Goal: Transaction & Acquisition: Purchase product/service

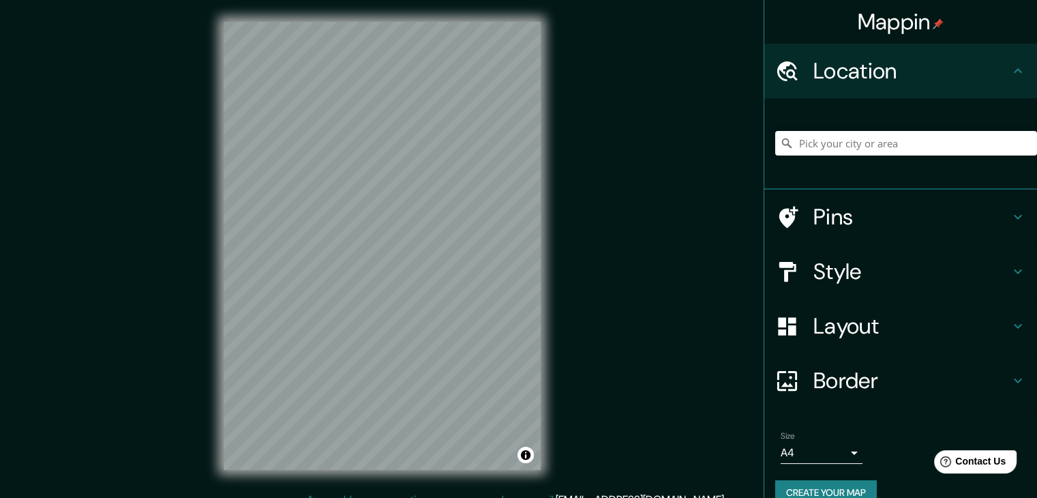
click at [840, 282] on h4 "Style" at bounding box center [912, 271] width 196 height 27
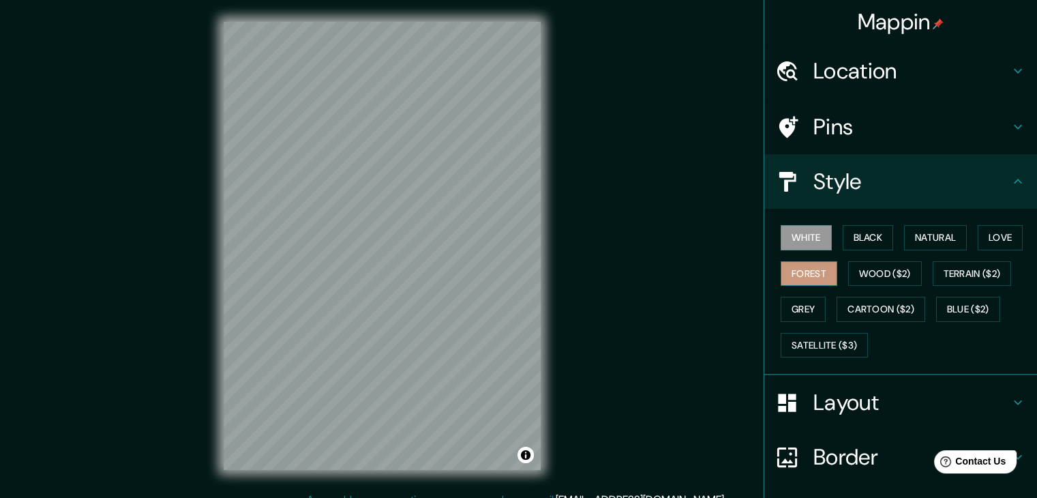
click at [786, 265] on button "Forest" at bounding box center [809, 273] width 57 height 25
click at [890, 277] on button "Wood ($2)" at bounding box center [885, 273] width 74 height 25
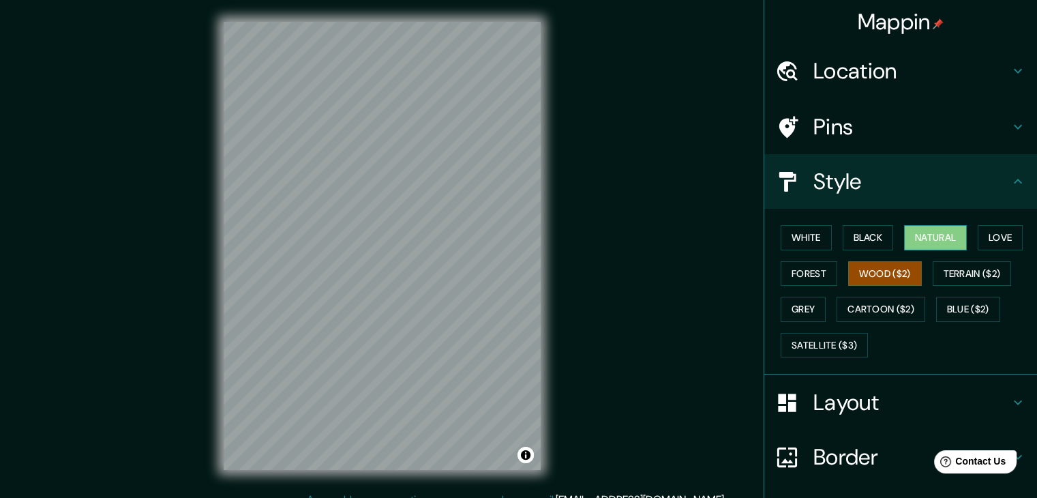
click at [927, 246] on button "Natural" at bounding box center [935, 237] width 63 height 25
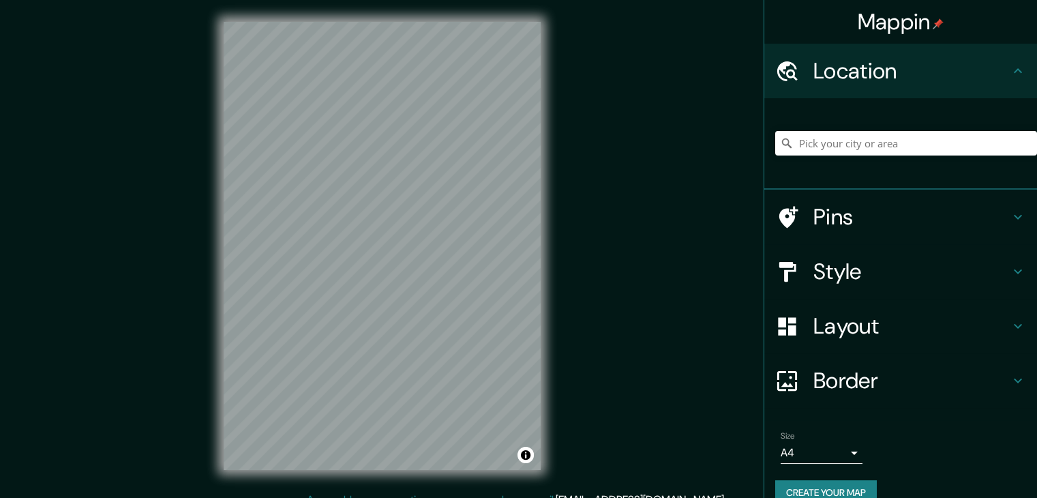
click at [827, 284] on h4 "Style" at bounding box center [912, 271] width 196 height 27
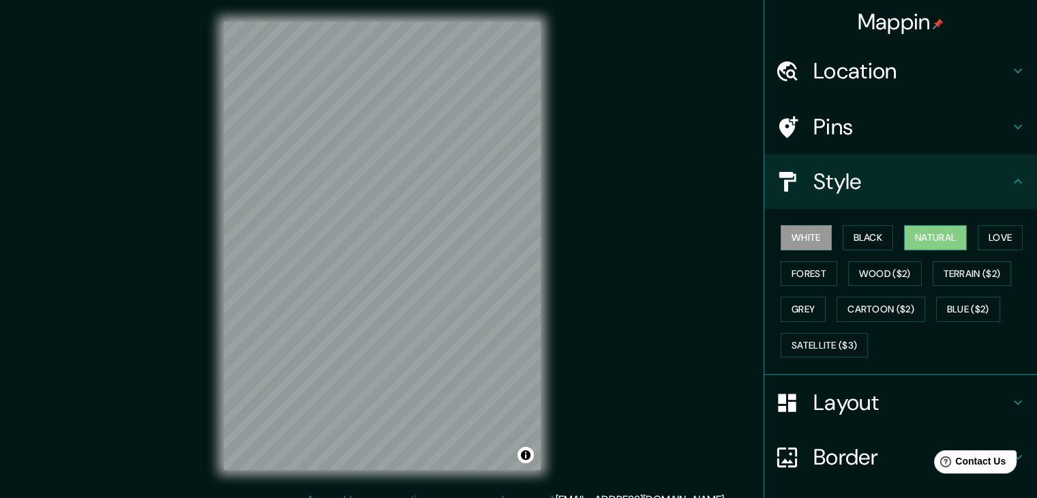
click at [919, 237] on button "Natural" at bounding box center [935, 237] width 63 height 25
click at [987, 243] on button "Love" at bounding box center [1000, 237] width 45 height 25
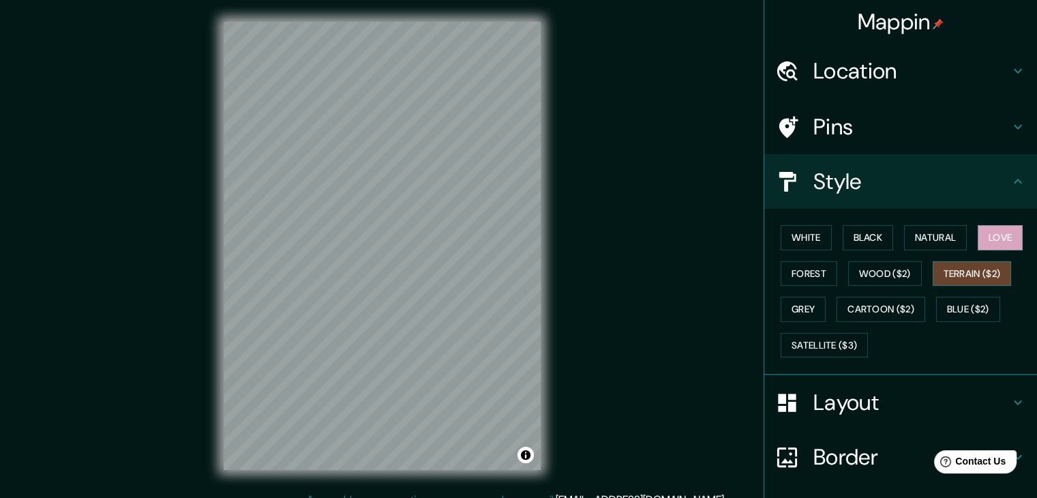
click at [957, 276] on button "Terrain ($2)" at bounding box center [972, 273] width 79 height 25
click at [668, 42] on div "Mappin Location Pins Style White Black Natural Love Forest Wood ($2) Terrain ($…" at bounding box center [518, 257] width 1037 height 514
click at [561, 30] on div "© Mapbox © OpenStreetMap Improve this map" at bounding box center [382, 246] width 361 height 492
click at [612, 121] on div "Mappin Location Pins Style White Black Natural Love Forest Wood ($2) Terrain ($…" at bounding box center [518, 257] width 1037 height 514
click at [880, 266] on button "Wood ($2)" at bounding box center [885, 273] width 74 height 25
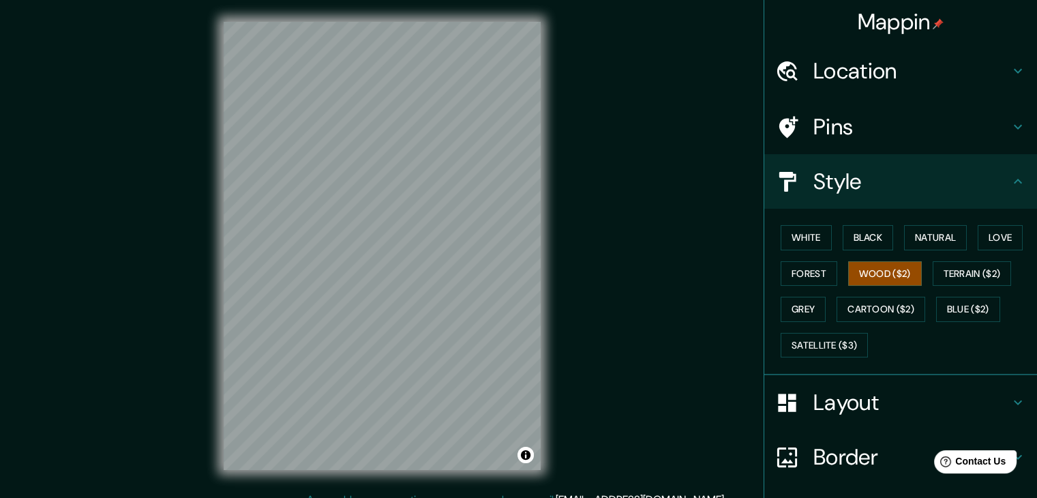
click at [903, 224] on div "White Black Natural Love Forest Wood ($2) Terrain ($2) Grey Cartoon ($2) Blue (…" at bounding box center [906, 291] width 262 height 143
click at [914, 235] on button "Natural" at bounding box center [935, 237] width 63 height 25
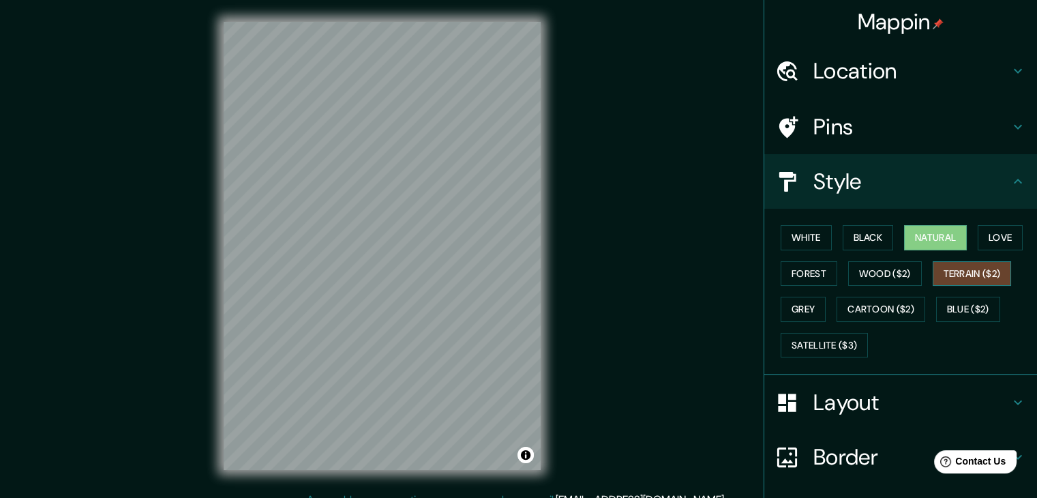
click at [938, 266] on button "Terrain ($2)" at bounding box center [972, 273] width 79 height 25
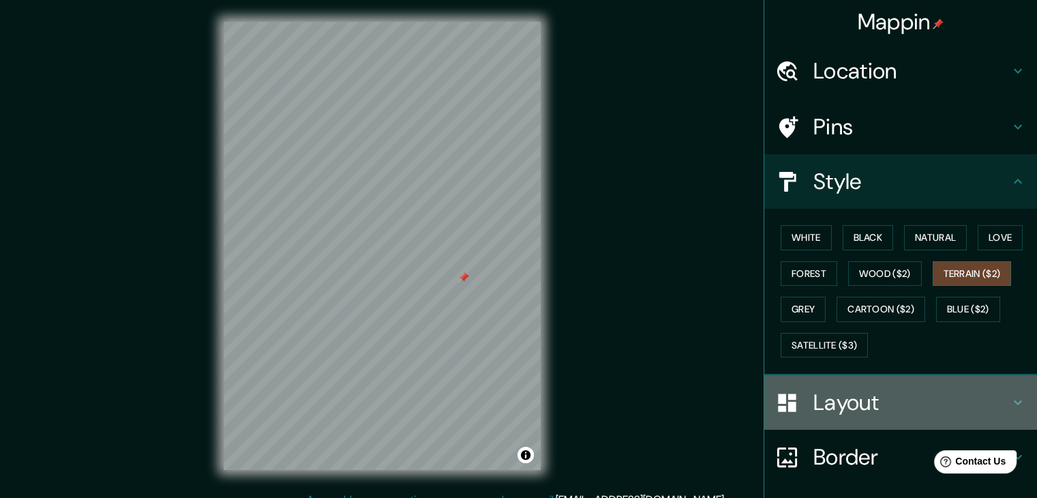
click at [870, 400] on h4 "Layout" at bounding box center [912, 402] width 196 height 27
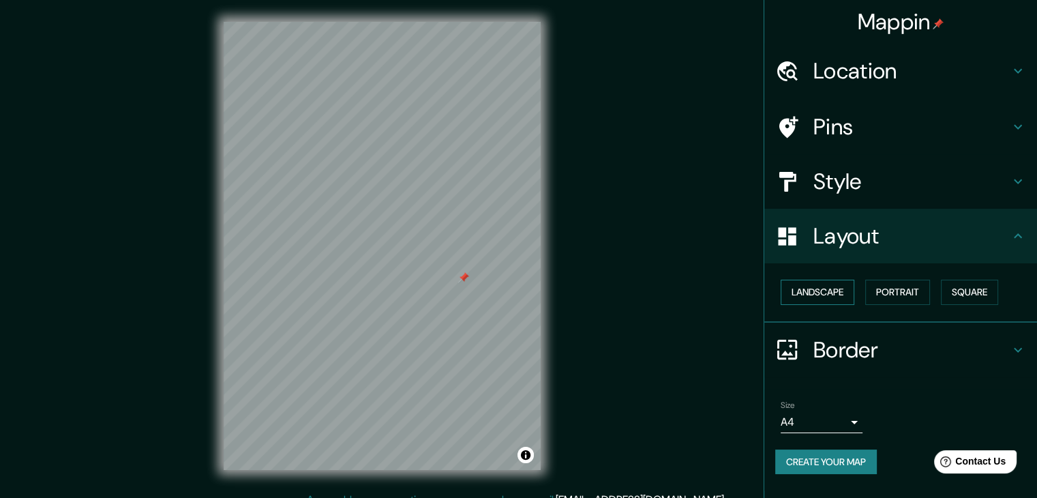
click at [815, 293] on button "Landscape" at bounding box center [818, 292] width 74 height 25
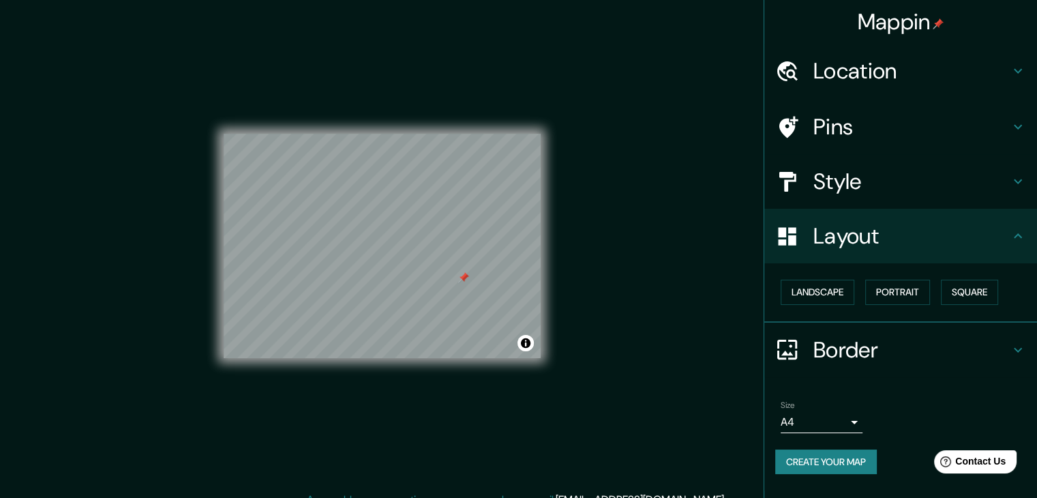
click at [466, 279] on div at bounding box center [463, 277] width 11 height 11
click at [912, 289] on button "Portrait" at bounding box center [897, 292] width 65 height 25
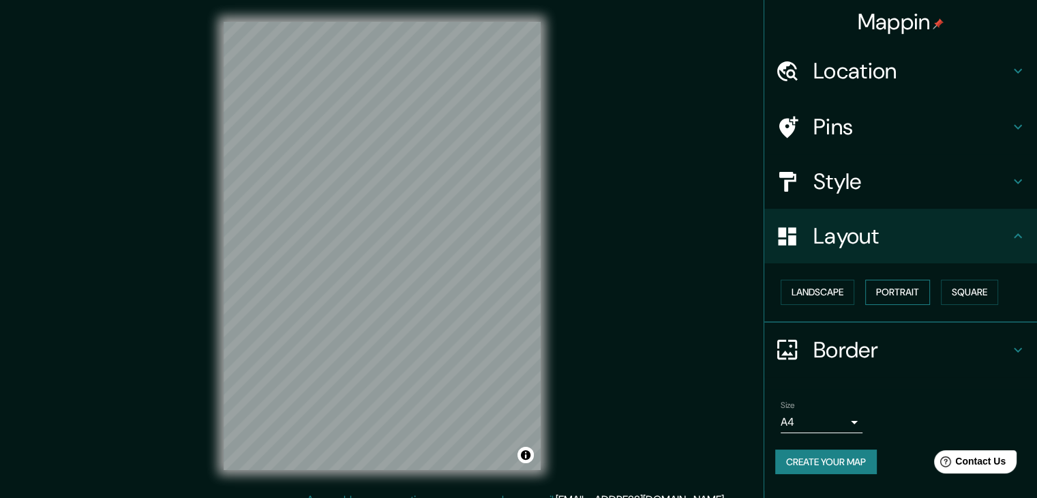
click at [926, 291] on button "Portrait" at bounding box center [897, 292] width 65 height 25
click at [981, 291] on button "Square" at bounding box center [969, 292] width 57 height 25
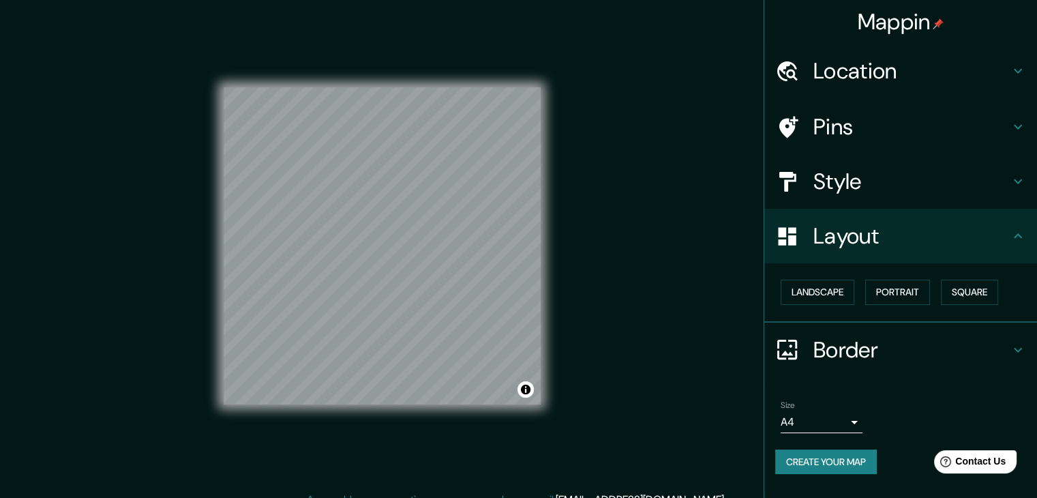
click at [578, 253] on div "Mappin Location Pins Style Layout Landscape Portrait Square Border Choose a bor…" at bounding box center [518, 257] width 1037 height 514
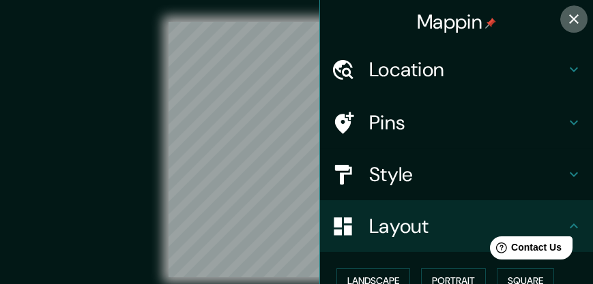
click at [565, 18] on icon "button" at bounding box center [573, 19] width 16 height 16
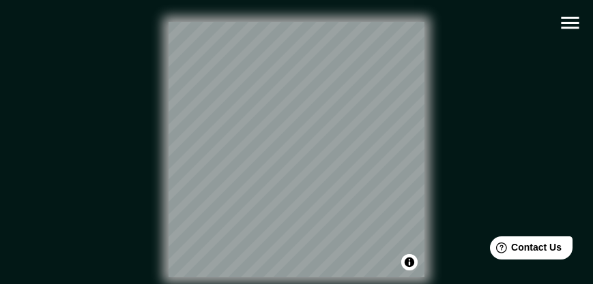
click at [482, 150] on div "© Mapbox © OpenStreetMap Improve this map" at bounding box center [295, 150] width 533 height 256
click at [549, 147] on div "© Mapbox © OpenStreetMap Improve this map" at bounding box center [295, 150] width 533 height 256
